Goal: Transaction & Acquisition: Purchase product/service

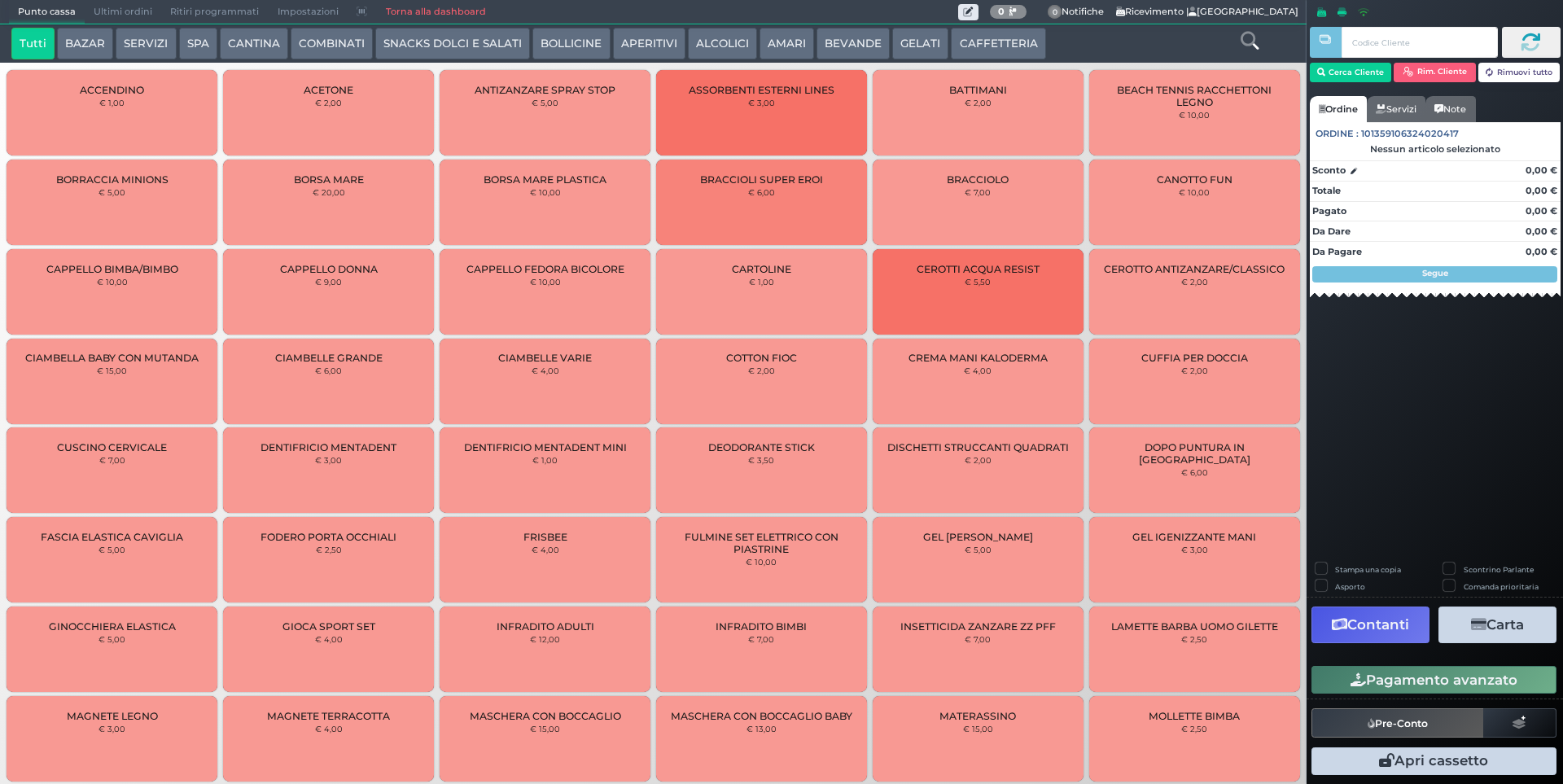
click at [973, 39] on button "CAFFETTERIA" at bounding box center [998, 43] width 94 height 32
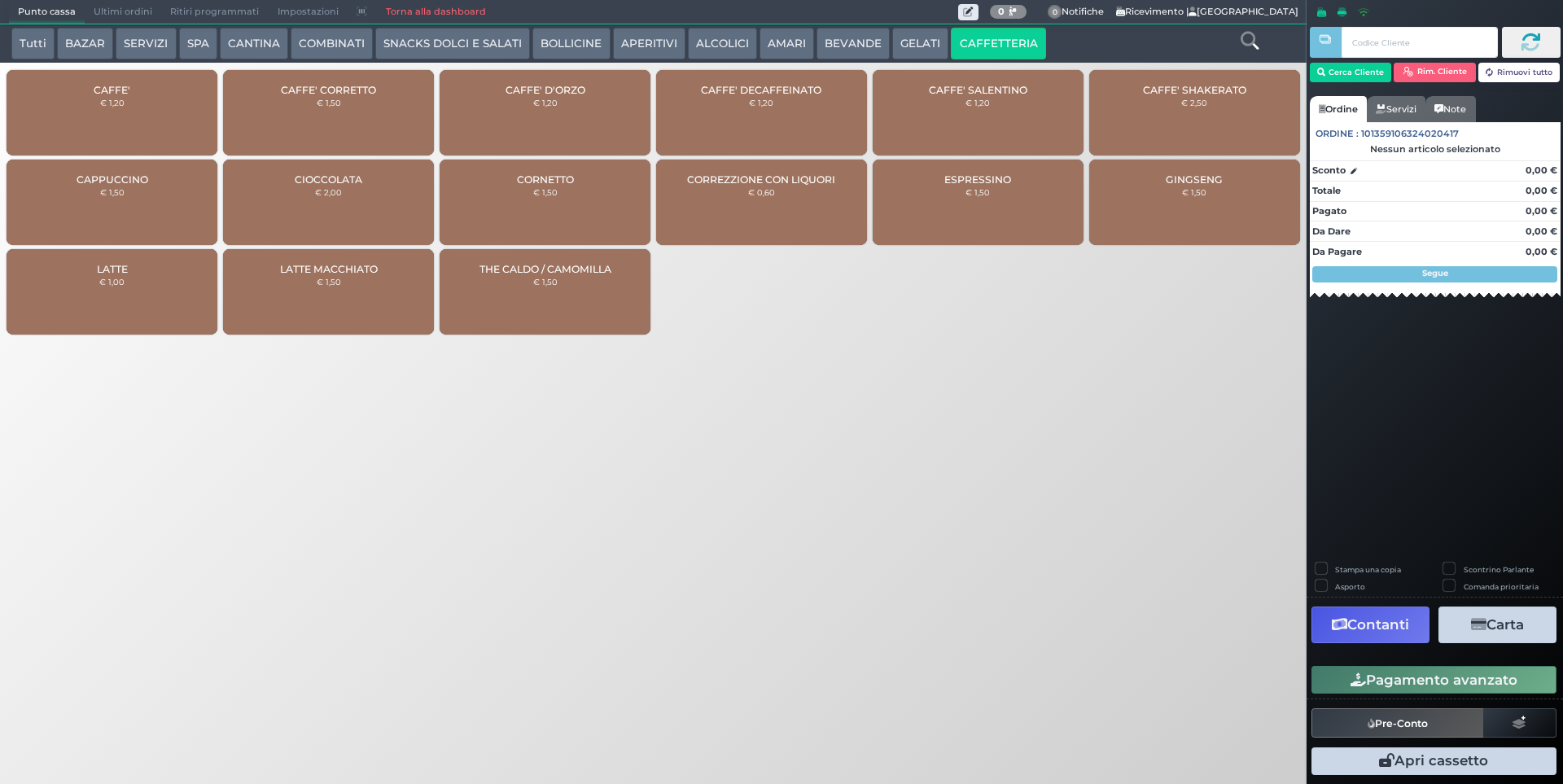
click at [170, 112] on div "CAFFE' € 1,20" at bounding box center [112, 113] width 211 height 85
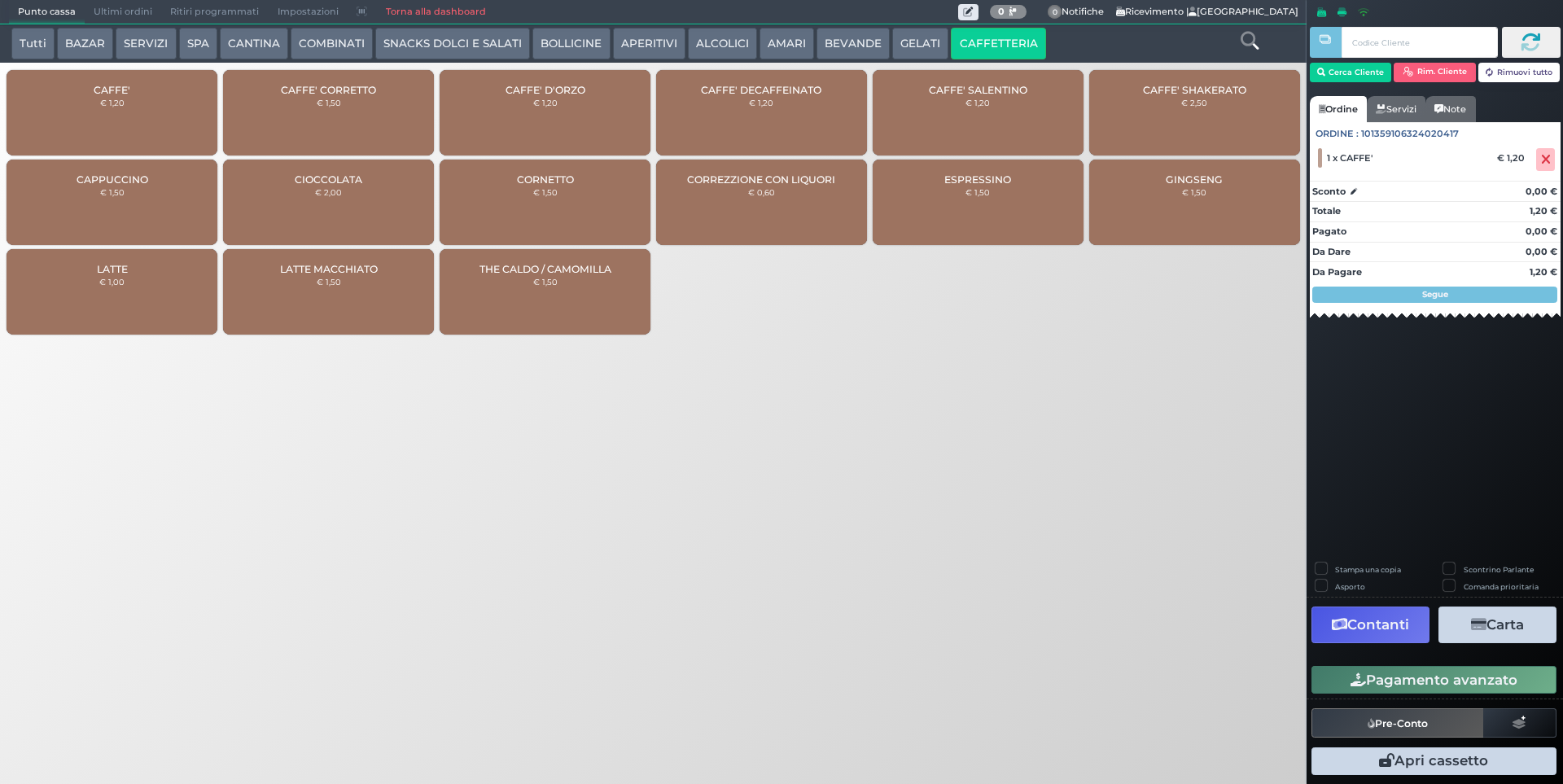
click at [729, 100] on div "CAFFE' DECAFFEINATO € 1,20" at bounding box center [761, 113] width 211 height 85
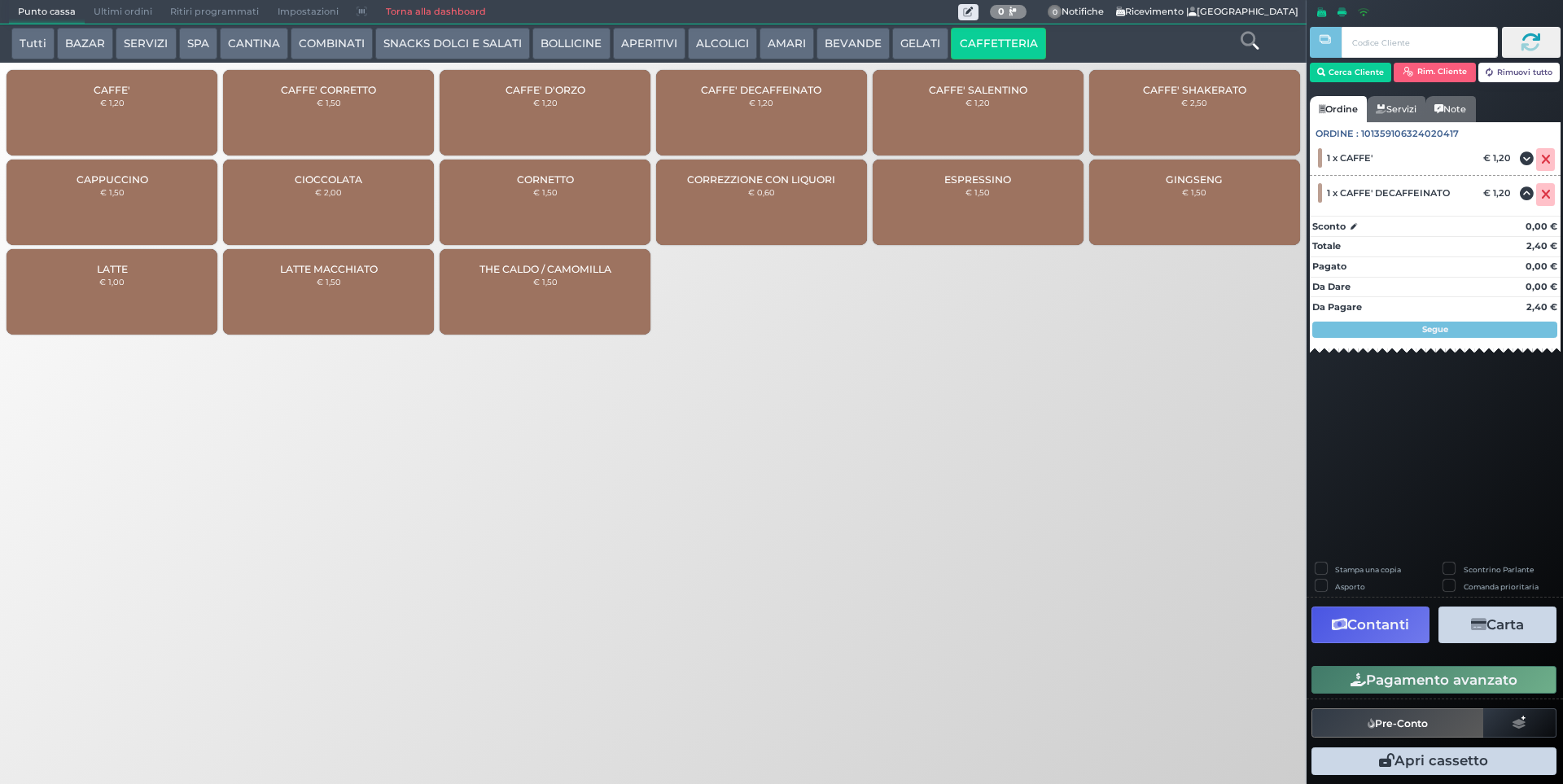
click at [865, 43] on button "BEVANDE" at bounding box center [853, 43] width 73 height 32
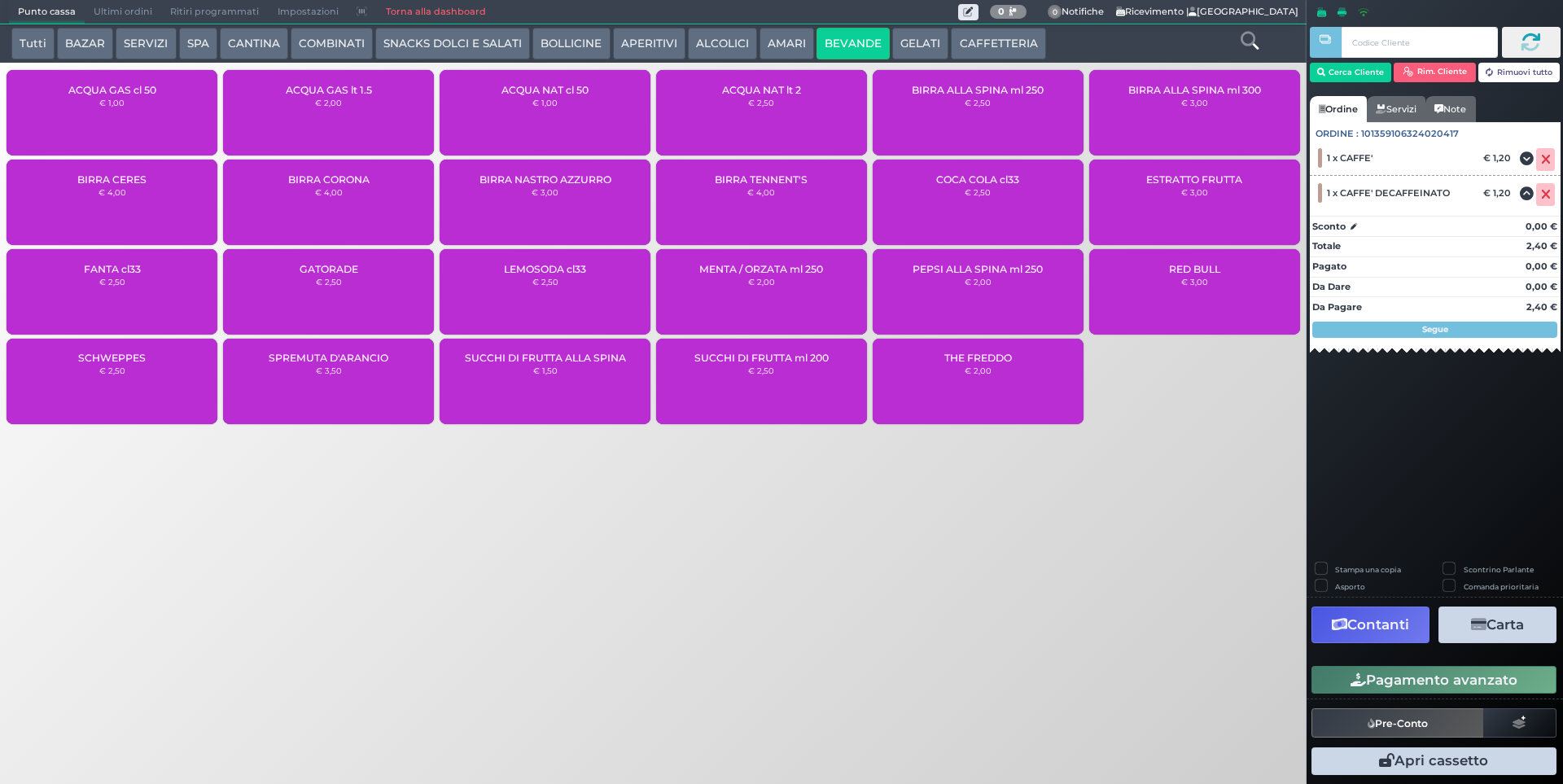
click at [560, 118] on div "ACQUA NAT cl 50 € 1,00" at bounding box center [545, 113] width 211 height 85
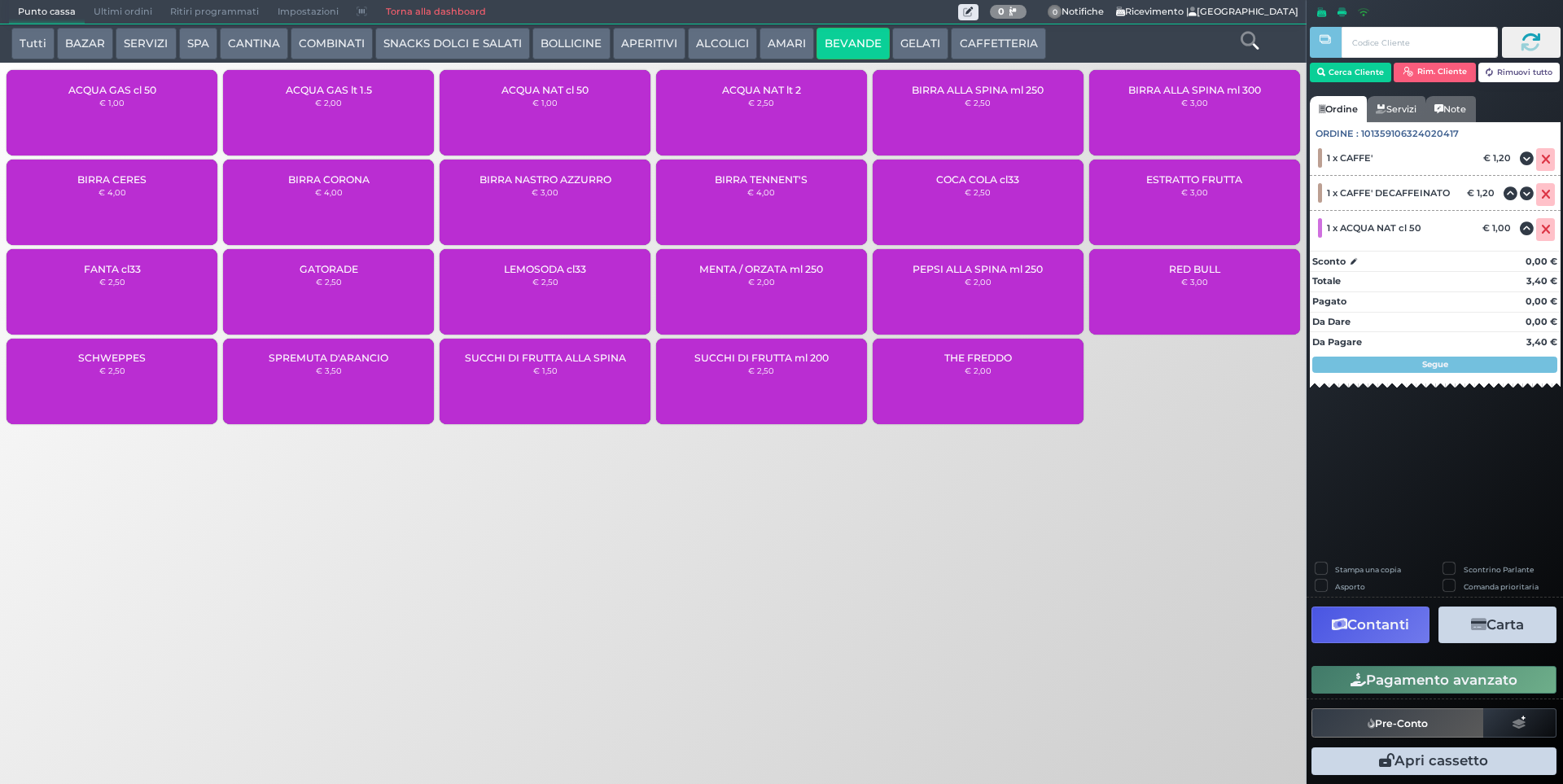
click at [178, 104] on div "ACQUA GAS cl 50 € 1,00" at bounding box center [112, 113] width 211 height 85
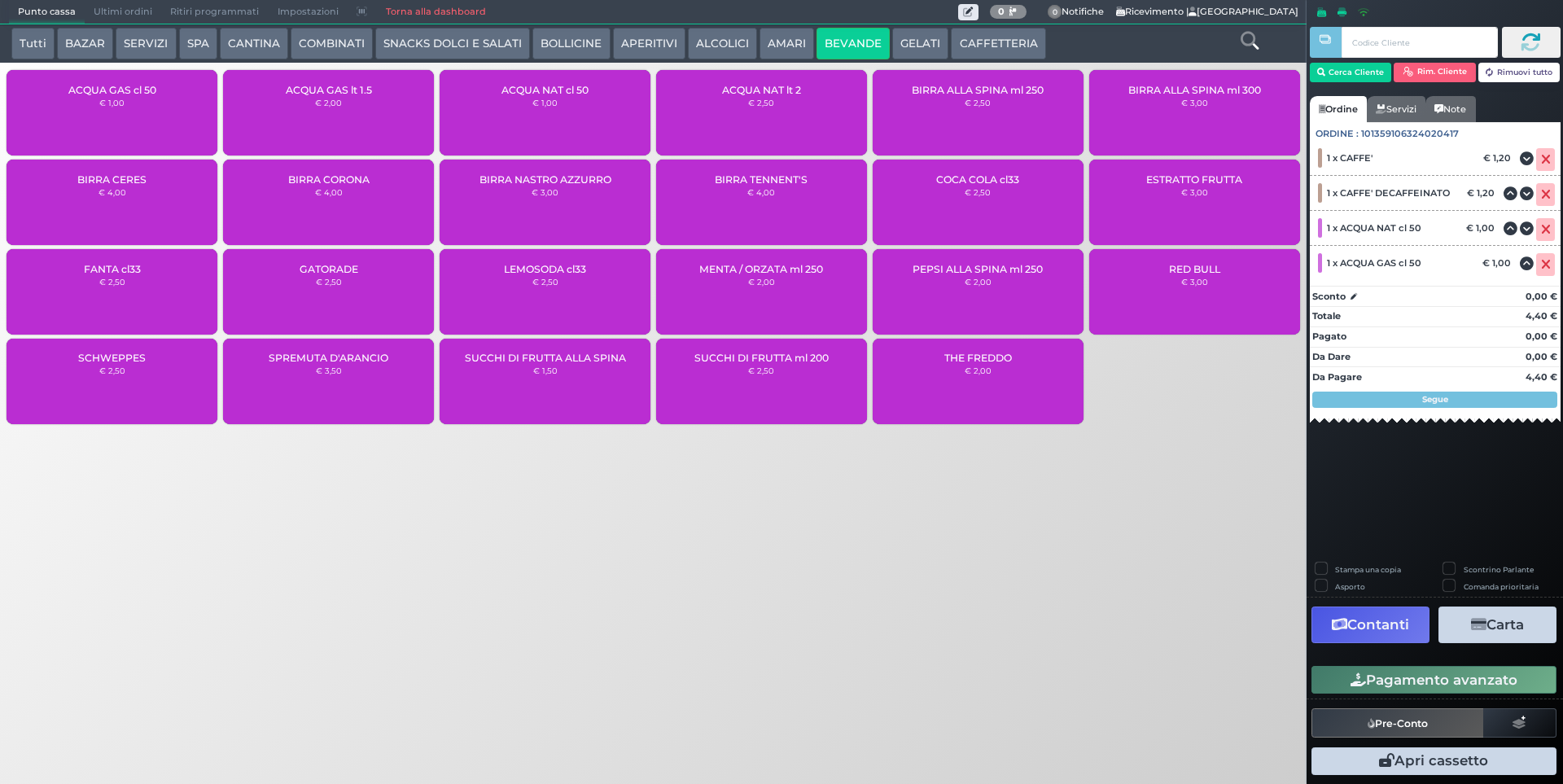
click at [1396, 676] on button "Pagamento avanzato" at bounding box center [1434, 680] width 245 height 28
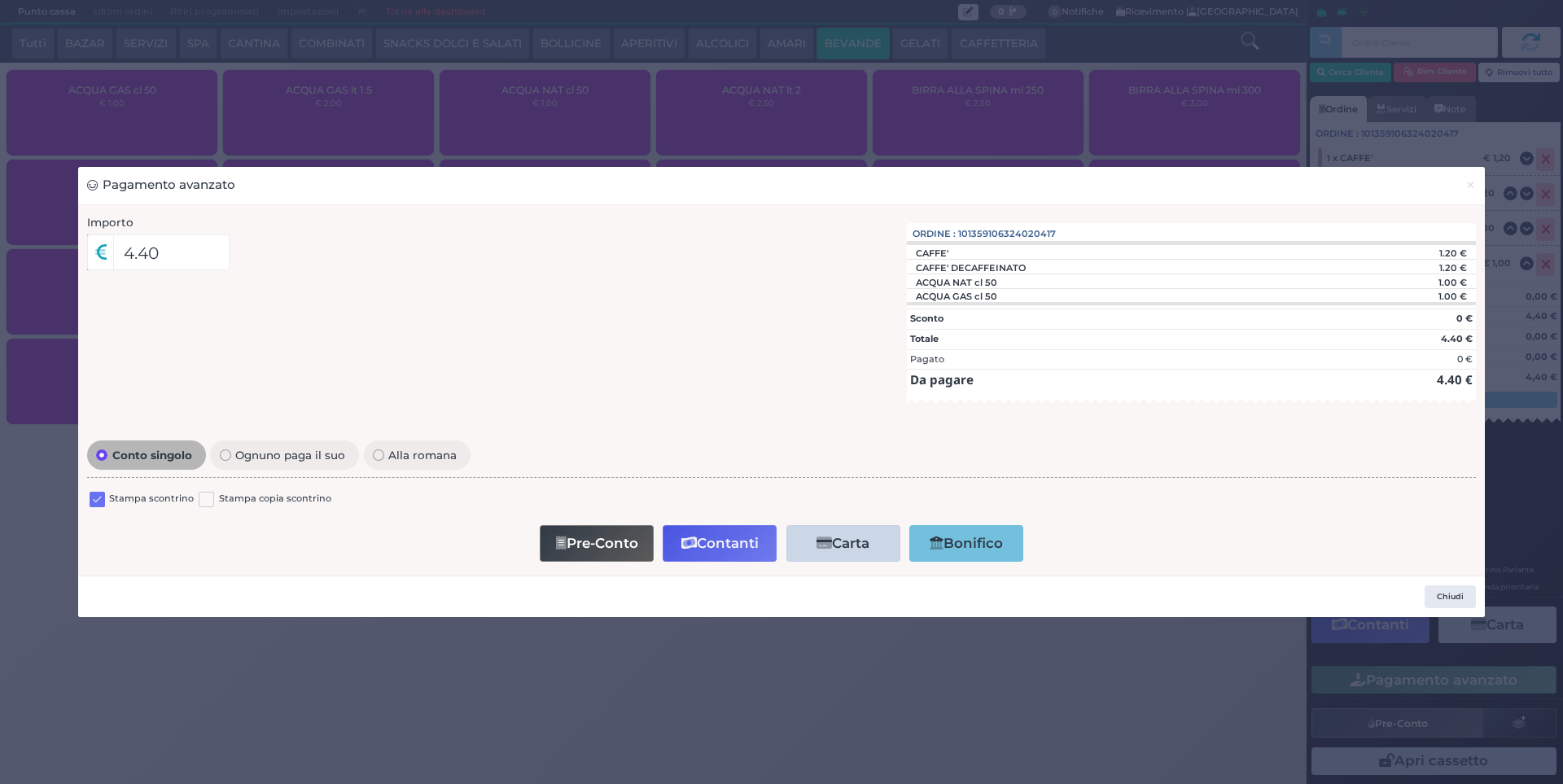
click at [92, 495] on label at bounding box center [97, 499] width 16 height 16
click at [0, 0] on input "checkbox" at bounding box center [0, 0] width 0 height 0
click at [717, 542] on button "Contanti" at bounding box center [719, 544] width 114 height 37
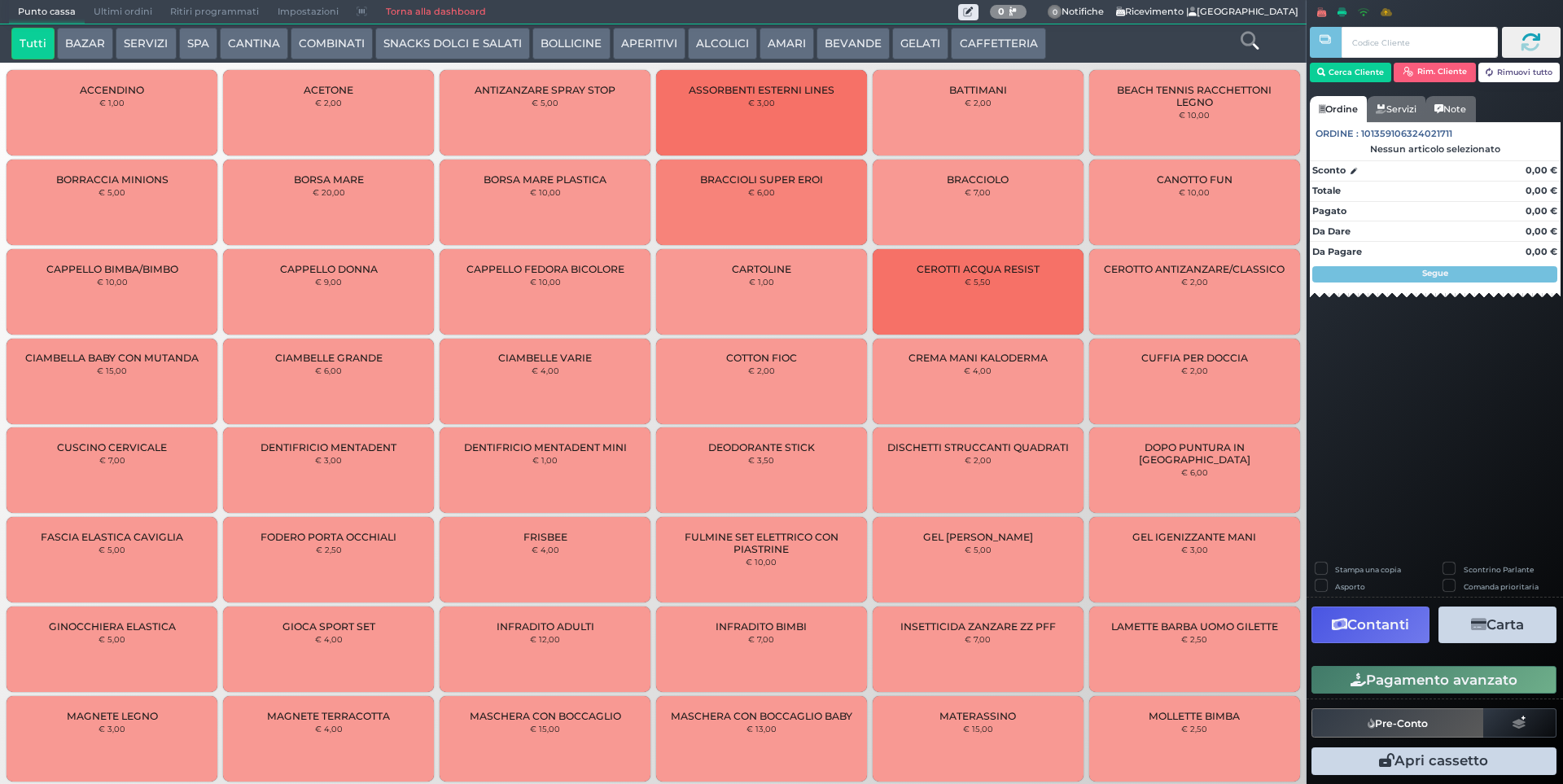
click at [116, 8] on span "Ultimi ordini" at bounding box center [123, 12] width 77 height 23
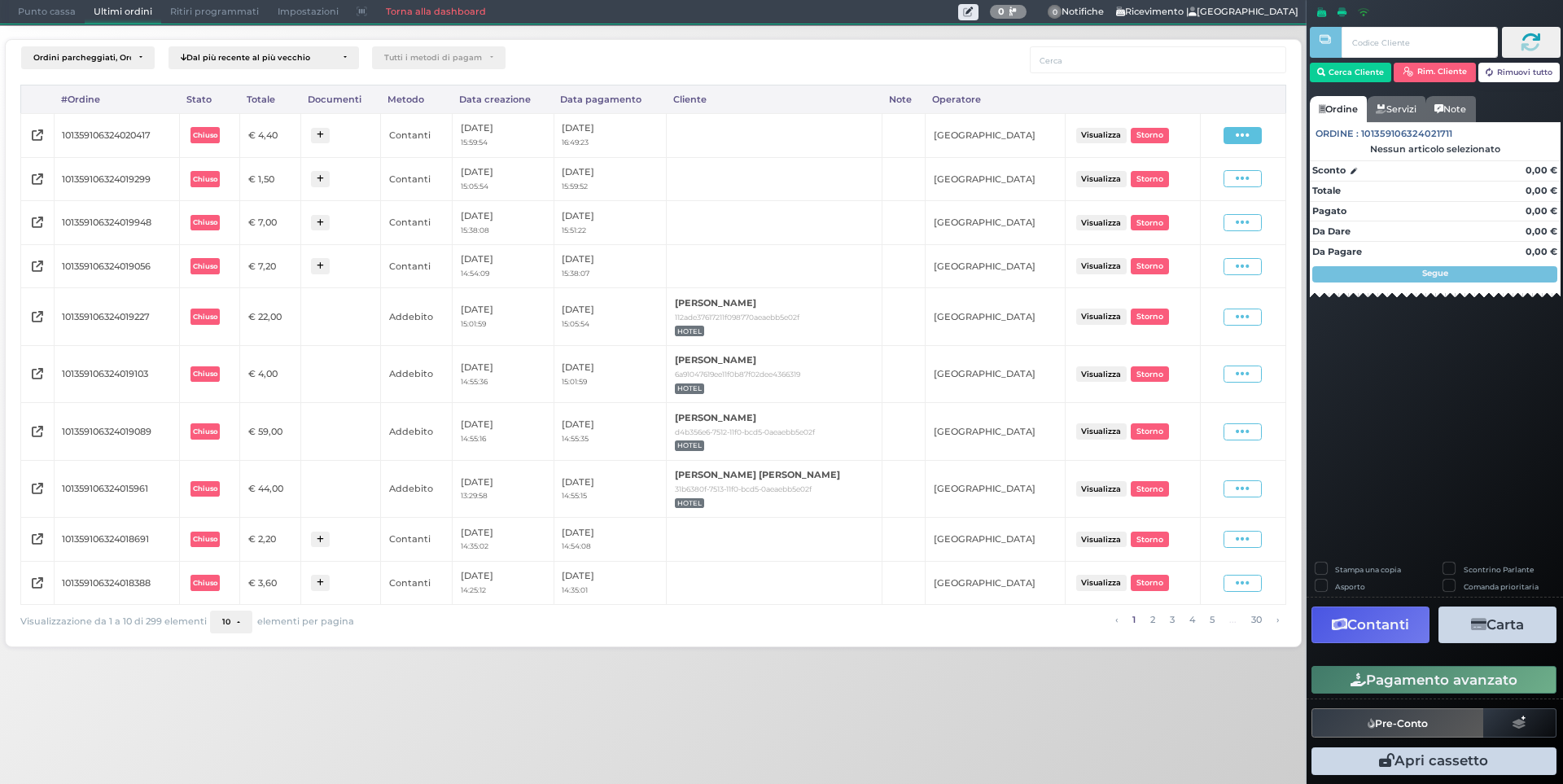
click at [1237, 135] on icon at bounding box center [1242, 135] width 14 height 16
click at [1209, 182] on span "Ristampa Pre-Conto" at bounding box center [1206, 182] width 67 height 28
